Goal: Task Accomplishment & Management: Manage account settings

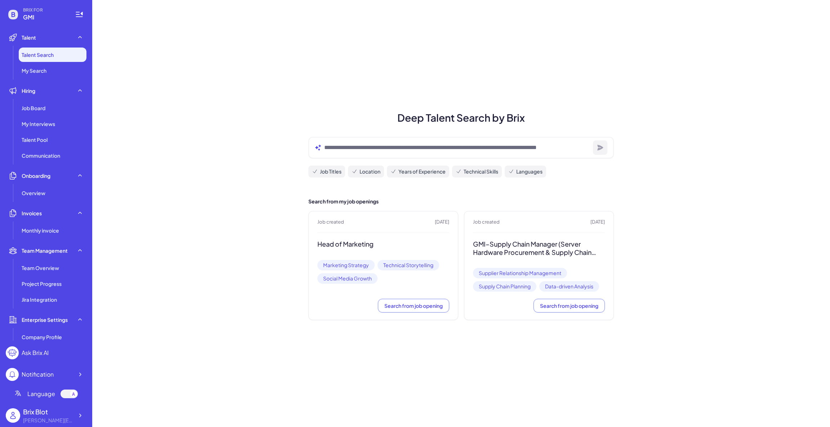
click at [48, 12] on span "BRIX FOR" at bounding box center [44, 10] width 43 height 6
click at [79, 417] on icon at bounding box center [79, 415] width 7 height 7
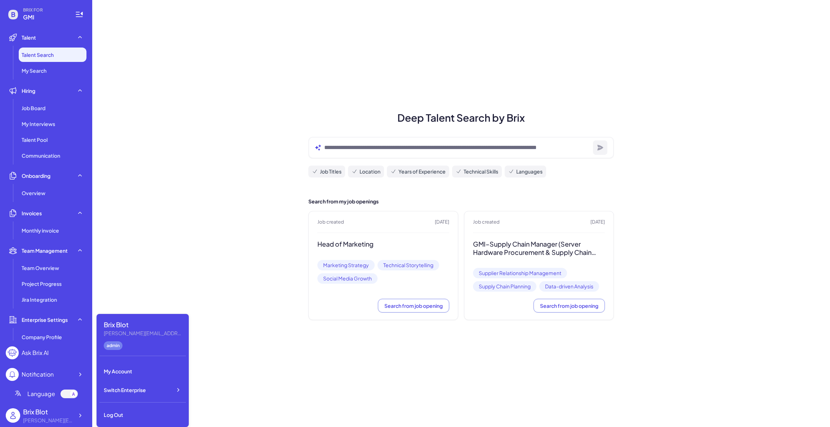
click at [135, 406] on div "Brix Blot blake@joinbrix.com admin My Account Switch Enterprise Log Out" at bounding box center [142, 370] width 92 height 113
drag, startPoint x: 139, startPoint y: 412, endPoint x: 155, endPoint y: 409, distance: 16.7
click at [139, 412] on div "Log Out" at bounding box center [142, 415] width 86 height 16
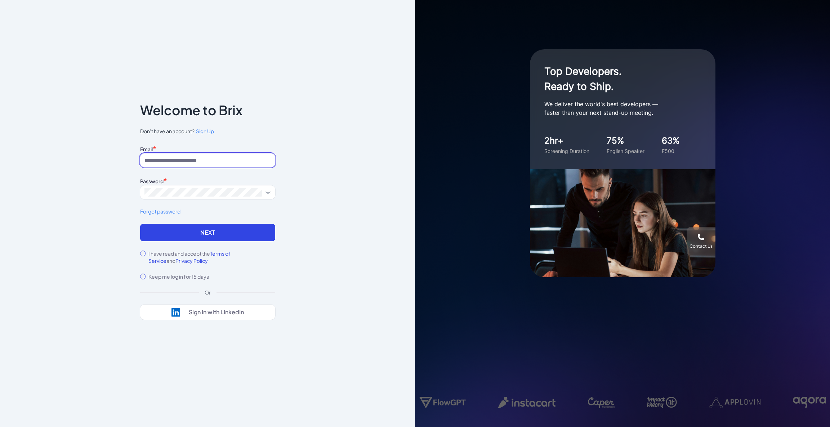
click at [154, 159] on input at bounding box center [207, 160] width 135 height 14
paste input "**********"
type input "**********"
click at [161, 185] on span at bounding box center [207, 192] width 135 height 14
drag, startPoint x: 167, startPoint y: 155, endPoint x: 134, endPoint y: 157, distance: 33.6
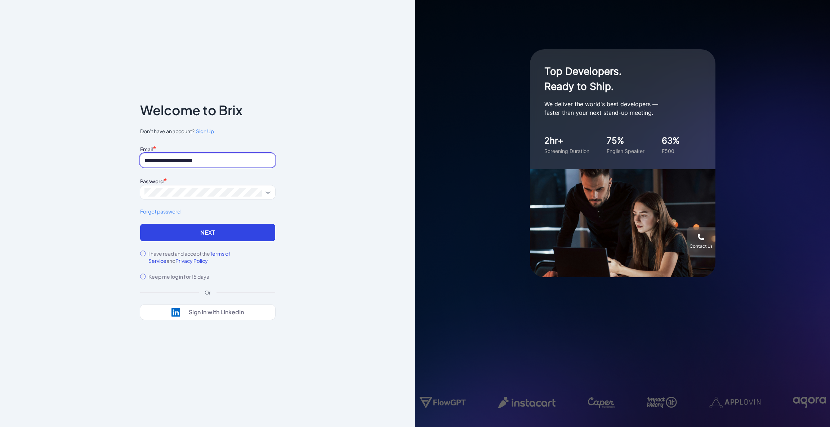
click at [134, 157] on div "**********" at bounding box center [208, 213] width 158 height 264
click at [174, 234] on button "Next" at bounding box center [207, 232] width 135 height 17
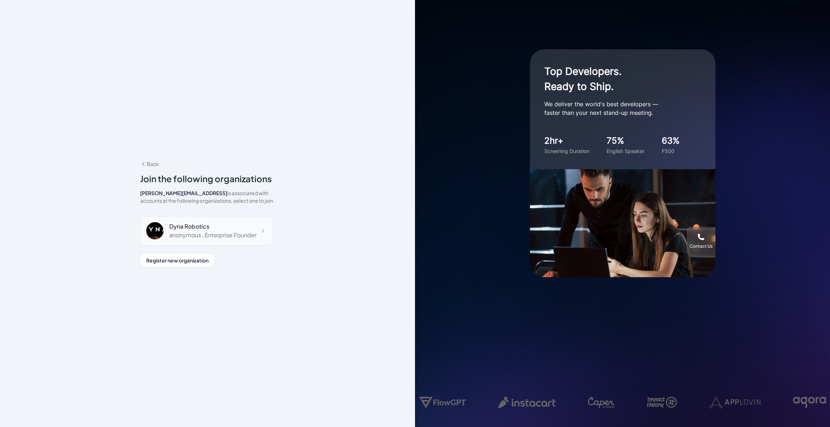
click at [200, 228] on div "Dyna Robotics anonymous , Enterprise Founder" at bounding box center [206, 231] width 132 height 30
click at [206, 235] on div "anonymous , Enterprise Founder" at bounding box center [212, 235] width 87 height 9
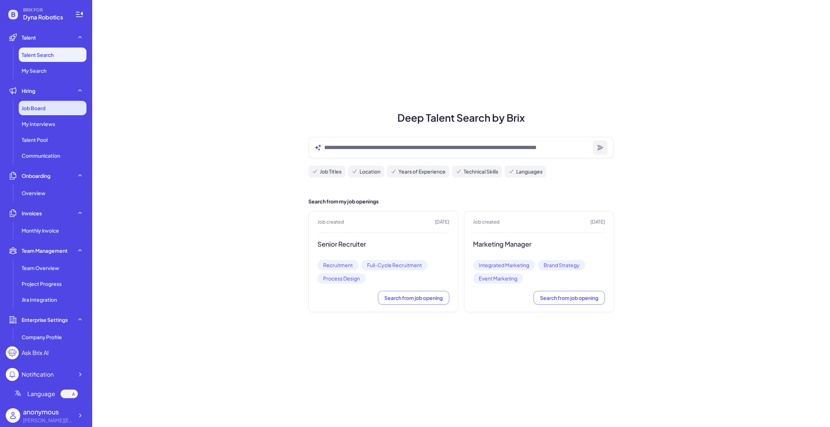
click at [26, 106] on span "Job Board" at bounding box center [34, 107] width 24 height 7
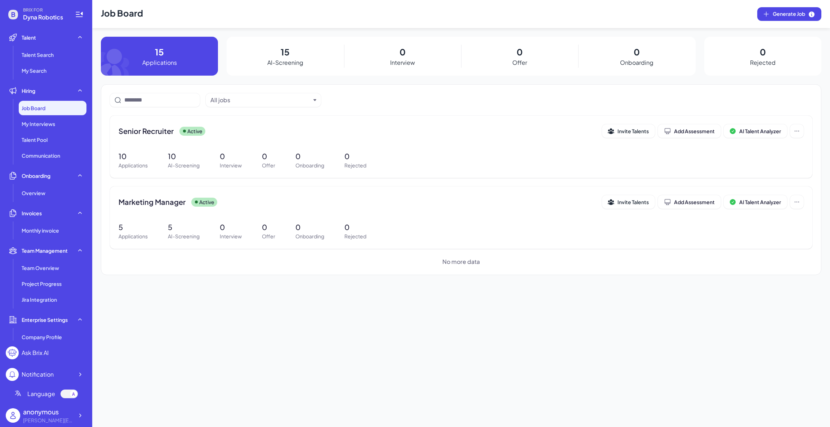
click at [479, 285] on div "Job Board Generate Job 15 Applications 15 AI-Screening 0 Interview 0 Offer 0 On…" at bounding box center [460, 213] width 737 height 427
click at [590, 320] on div "Job Board Generate Job 15 Applications 15 AI-Screening 0 Interview 0 Offer 0 On…" at bounding box center [460, 213] width 737 height 427
click at [207, 405] on div "Job Board Generate Job 15 Applications 15 AI-Screening 0 Interview 0 Offer 0 On…" at bounding box center [460, 213] width 737 height 427
click at [412, 396] on div "Job Board Generate Job 15 Applications 15 AI-Screening 0 Interview 0 Offer 0 On…" at bounding box center [460, 213] width 737 height 427
click at [238, 269] on div "All jobs Senior Recruiter Active Invite Talents Add Assessment AI Talent Analyz…" at bounding box center [461, 179] width 720 height 191
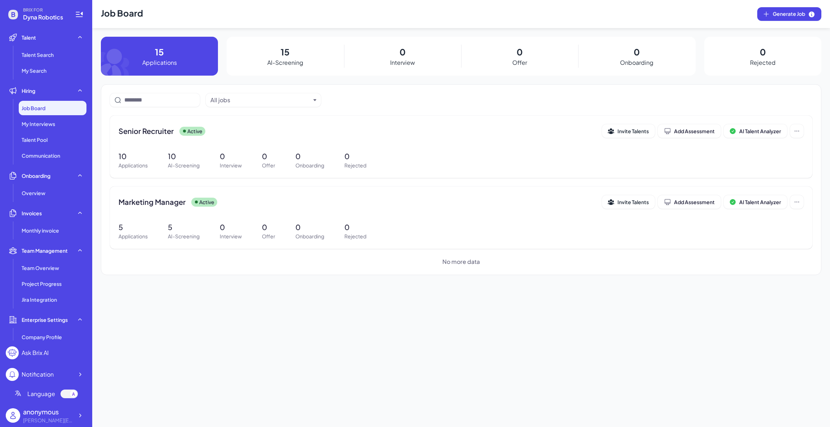
click at [245, 324] on div "Job Board Generate Job 15 Applications 15 AI-Screening 0 Interview 0 Offer 0 On…" at bounding box center [460, 213] width 737 height 427
click at [341, 390] on div "Job Board Generate Job 15 Applications 15 AI-Screening 0 Interview 0 Offer 0 On…" at bounding box center [460, 213] width 737 height 427
click at [338, 332] on div "Job Board Generate Job 15 Applications 15 AI-Screening 0 Interview 0 Offer 0 On…" at bounding box center [460, 213] width 737 height 427
